Goal: Check status: Check status

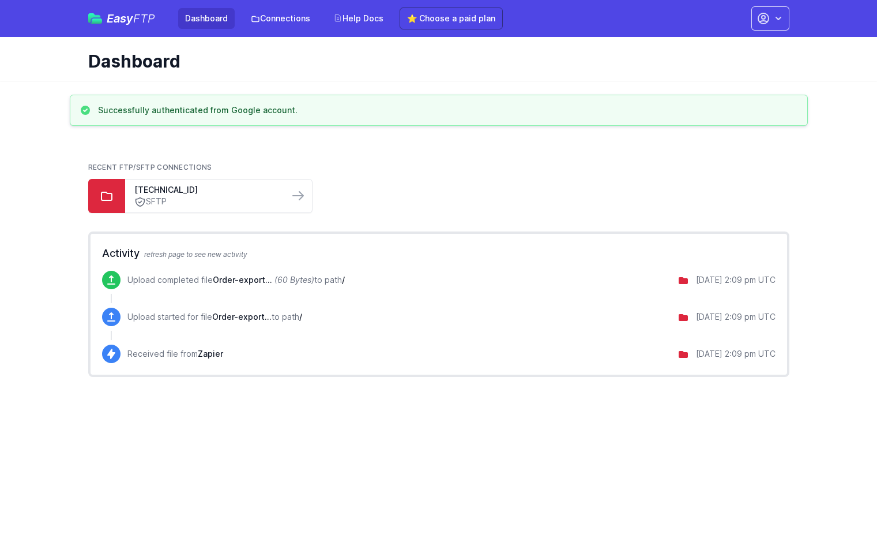
click at [733, 286] on div "[DATE] 2:09 pm UTC" at bounding box center [736, 280] width 80 height 12
click at [290, 273] on div "Upload completed file Order-export... (60 Bytes) to path / [DATE] 2:09 pm UTC" at bounding box center [451, 280] width 648 height 18
click at [183, 272] on div "Upload completed file Order-export... (60 Bytes) to path / [DATE] 2:09 pm UTC" at bounding box center [451, 280] width 648 height 18
click at [270, 219] on div "Recent FTP/SFTP Connections [TECHNICAL_ID] SFTP" at bounding box center [438, 187] width 701 height 69
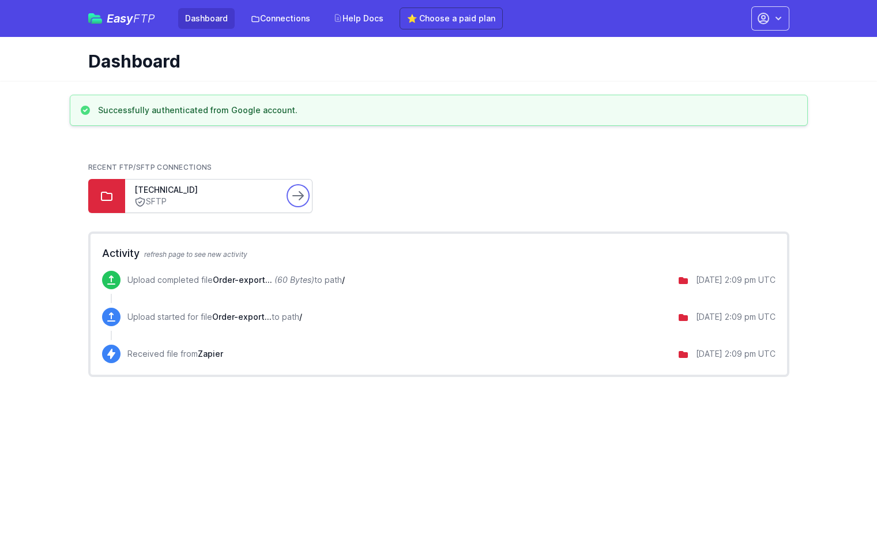
click at [298, 198] on icon at bounding box center [298, 196] width 14 height 14
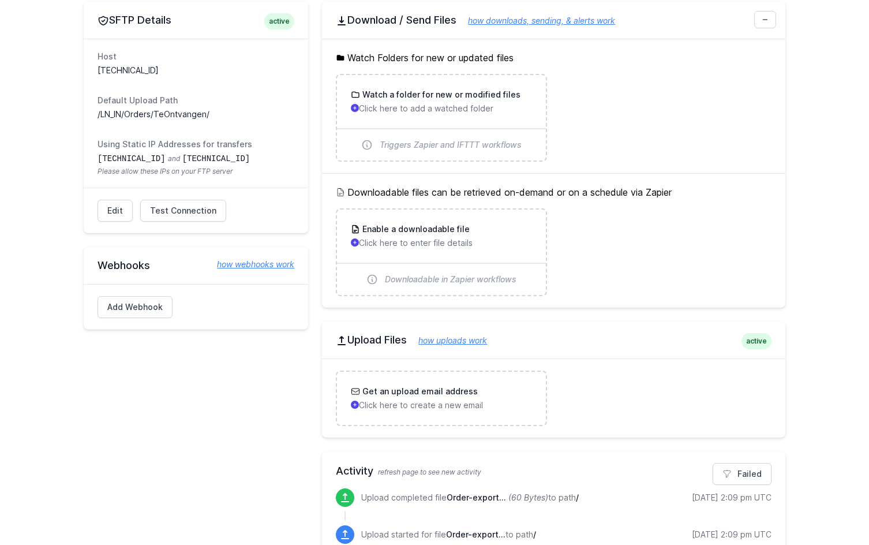
scroll to position [58, 0]
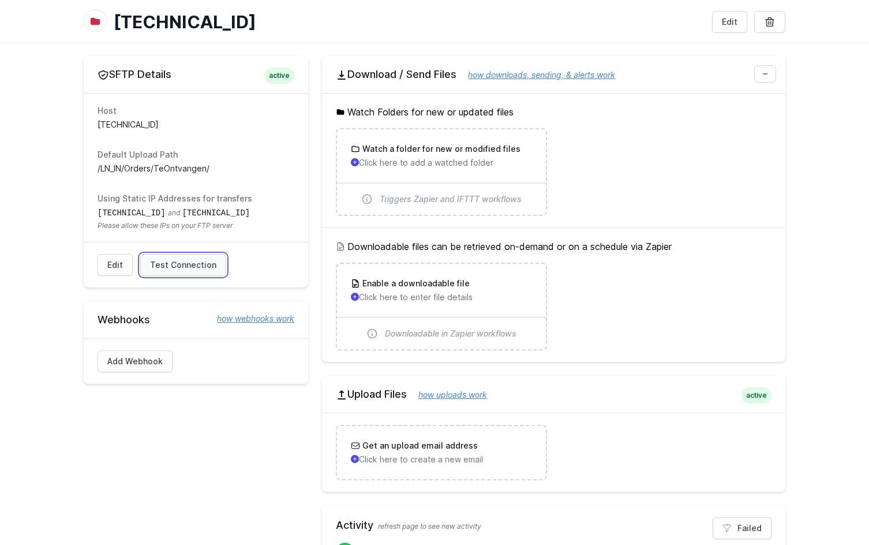
click at [181, 261] on span "Test Connection" at bounding box center [183, 265] width 66 height 12
